Goal: Information Seeking & Learning: Learn about a topic

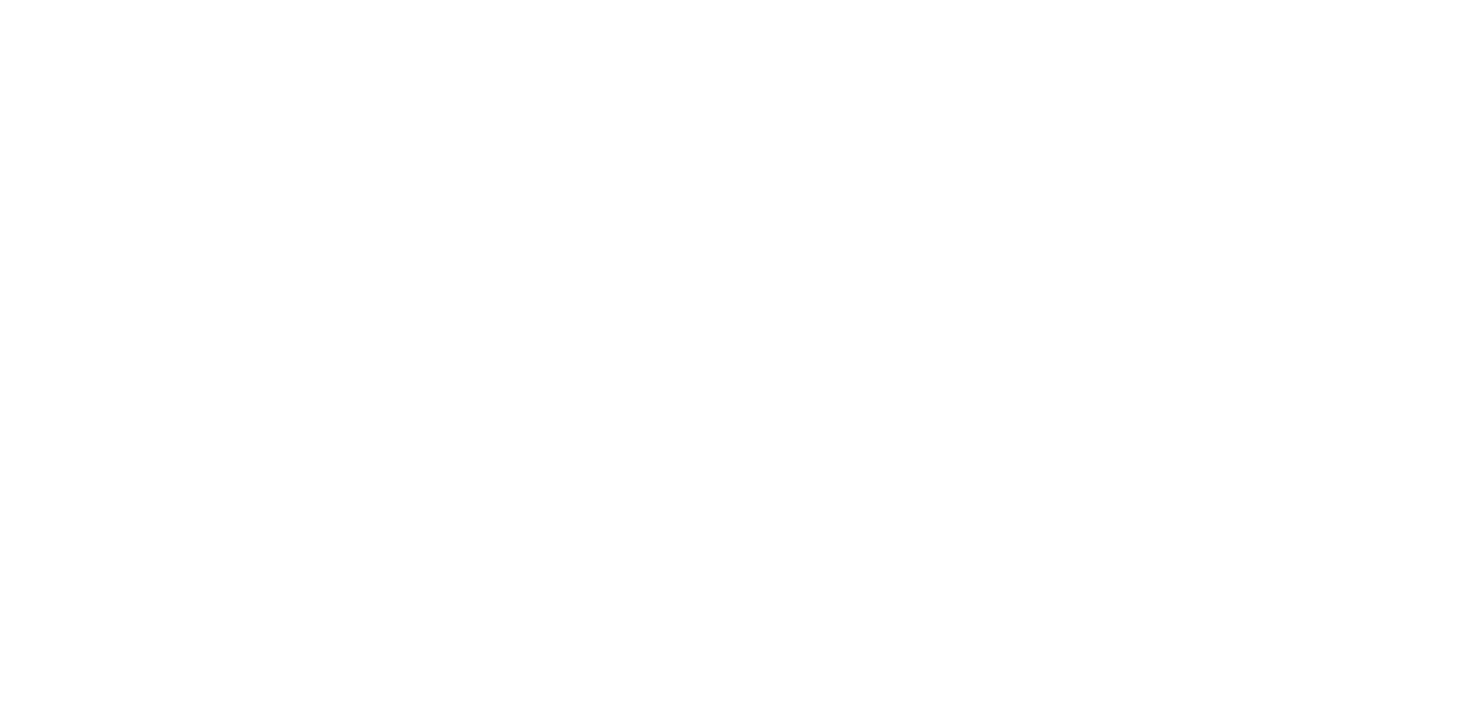
click at [227, 0] on html at bounding box center [739, 0] width 1479 height 0
